Goal: Navigation & Orientation: Go to known website

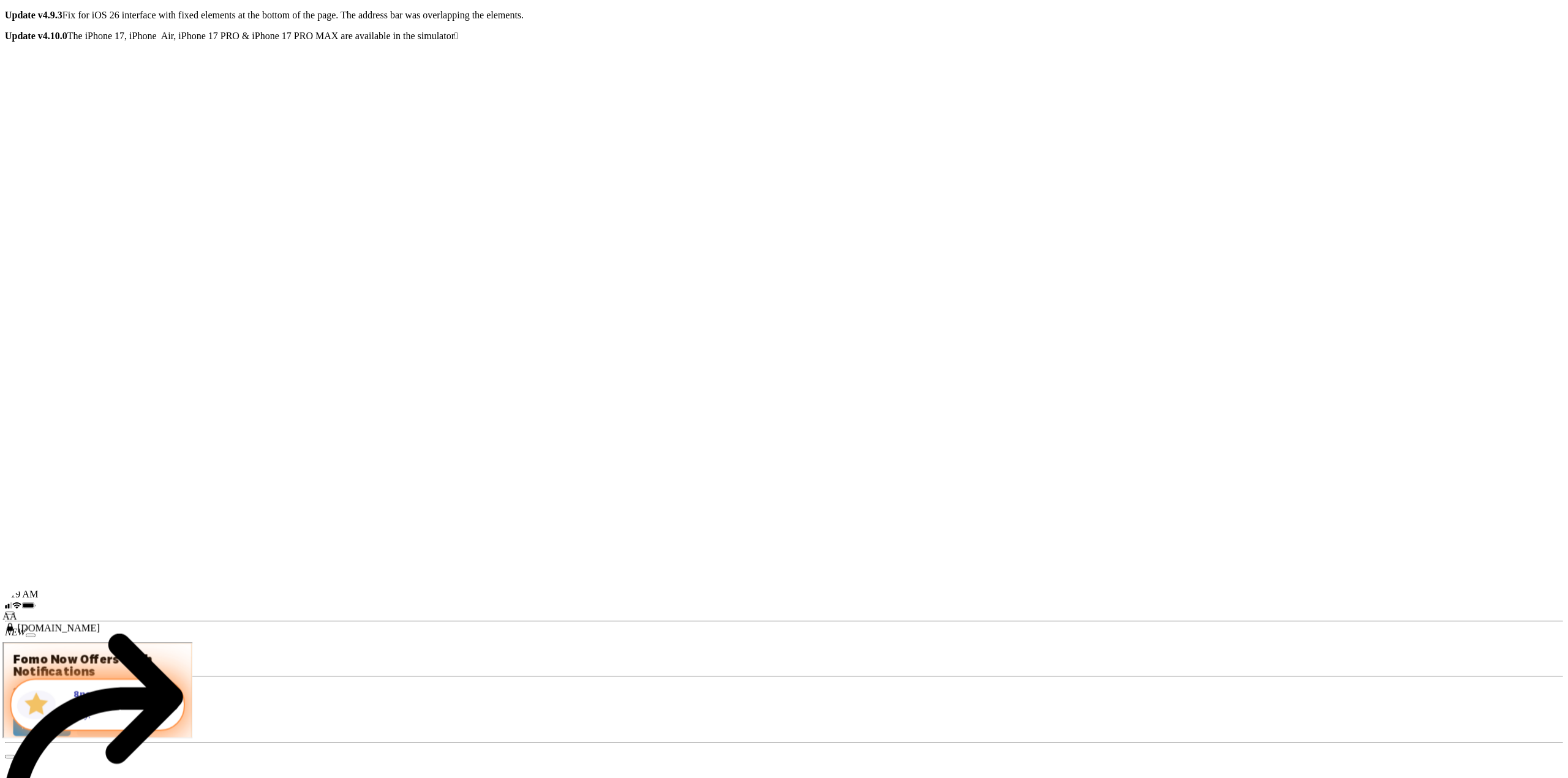
click at [180, 714] on span at bounding box center [170, 704] width 21 height 21
click at [121, 730] on button "Maybe Later" at bounding box center [102, 723] width 57 height 19
click at [180, 714] on span at bounding box center [170, 704] width 21 height 21
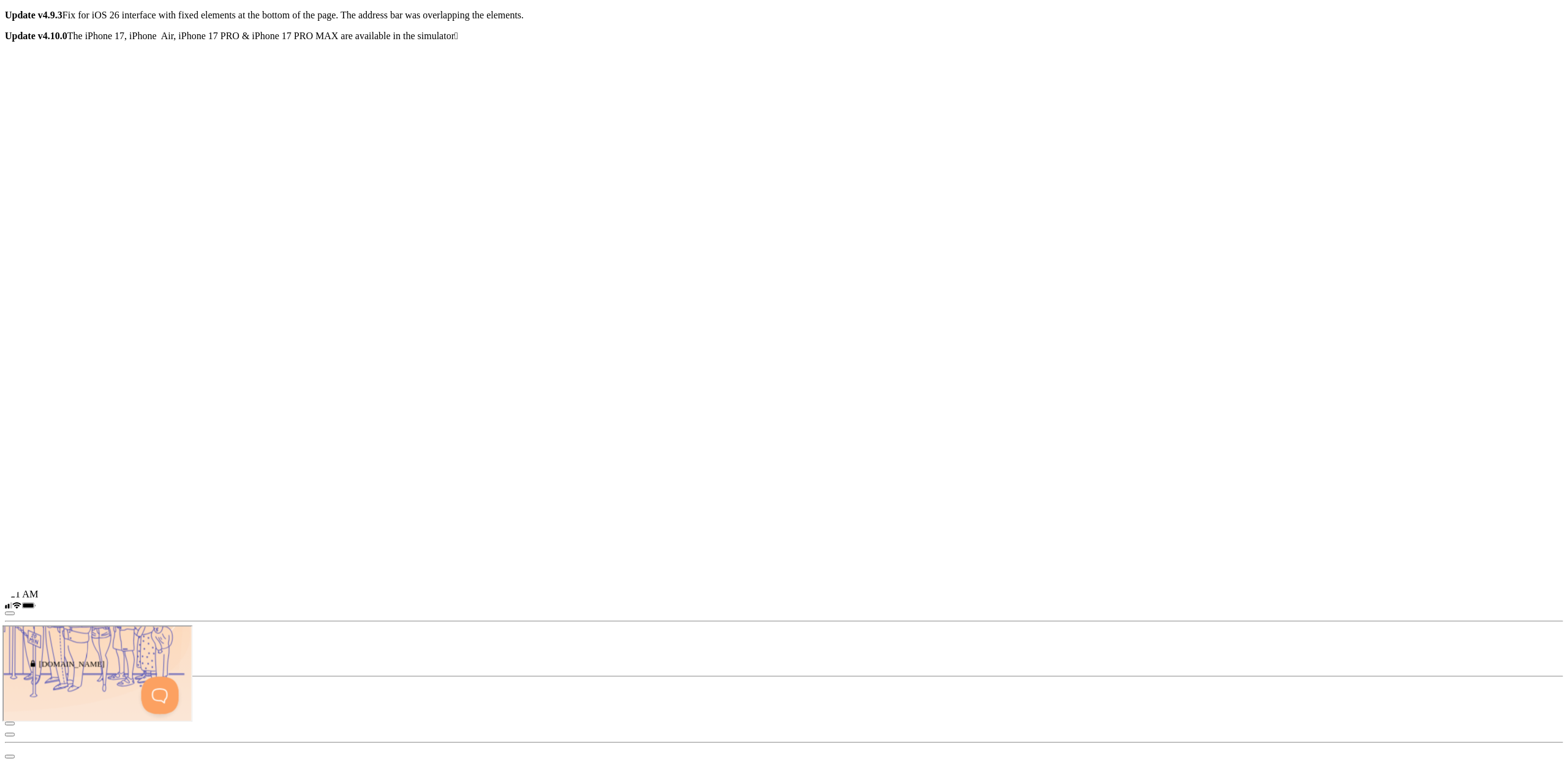
scroll to position [184, 0]
